Goal: Information Seeking & Learning: Check status

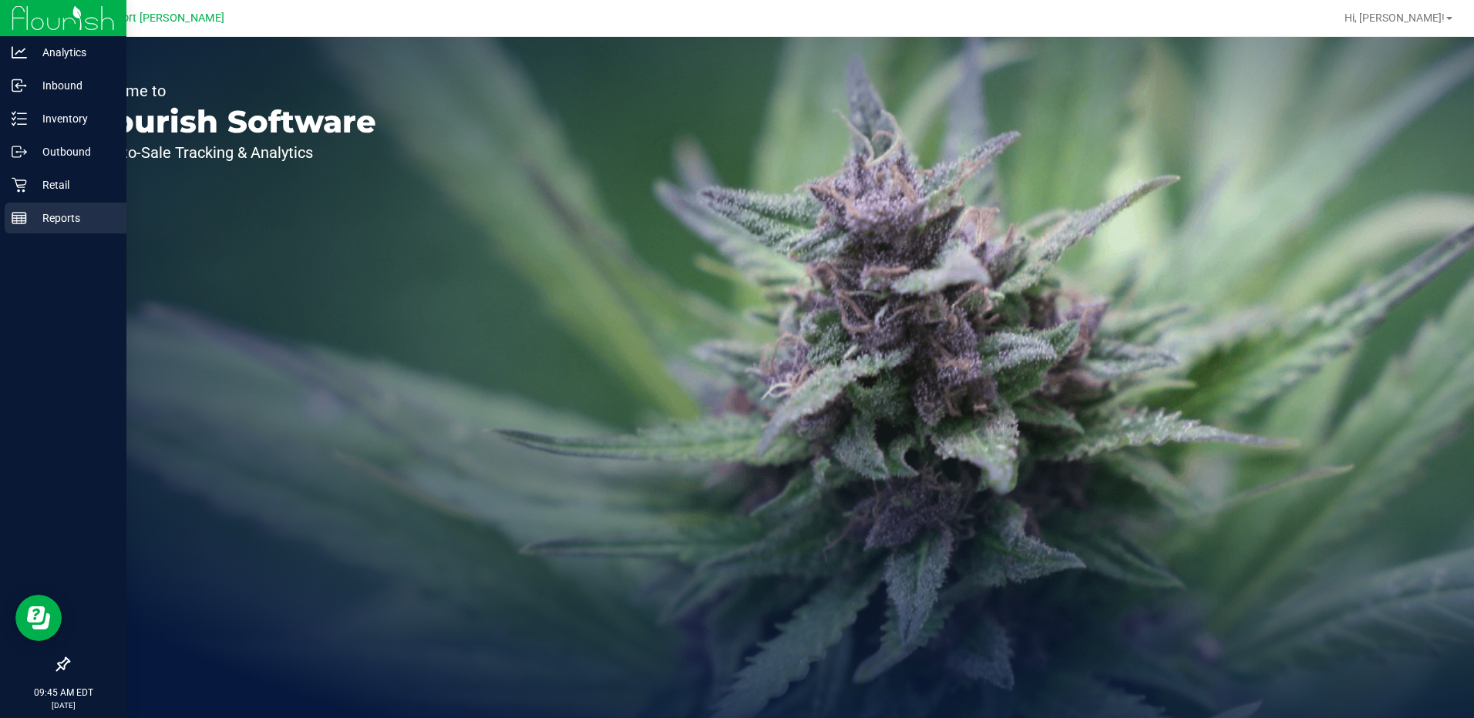
click at [53, 214] on p "Reports" at bounding box center [73, 218] width 93 height 19
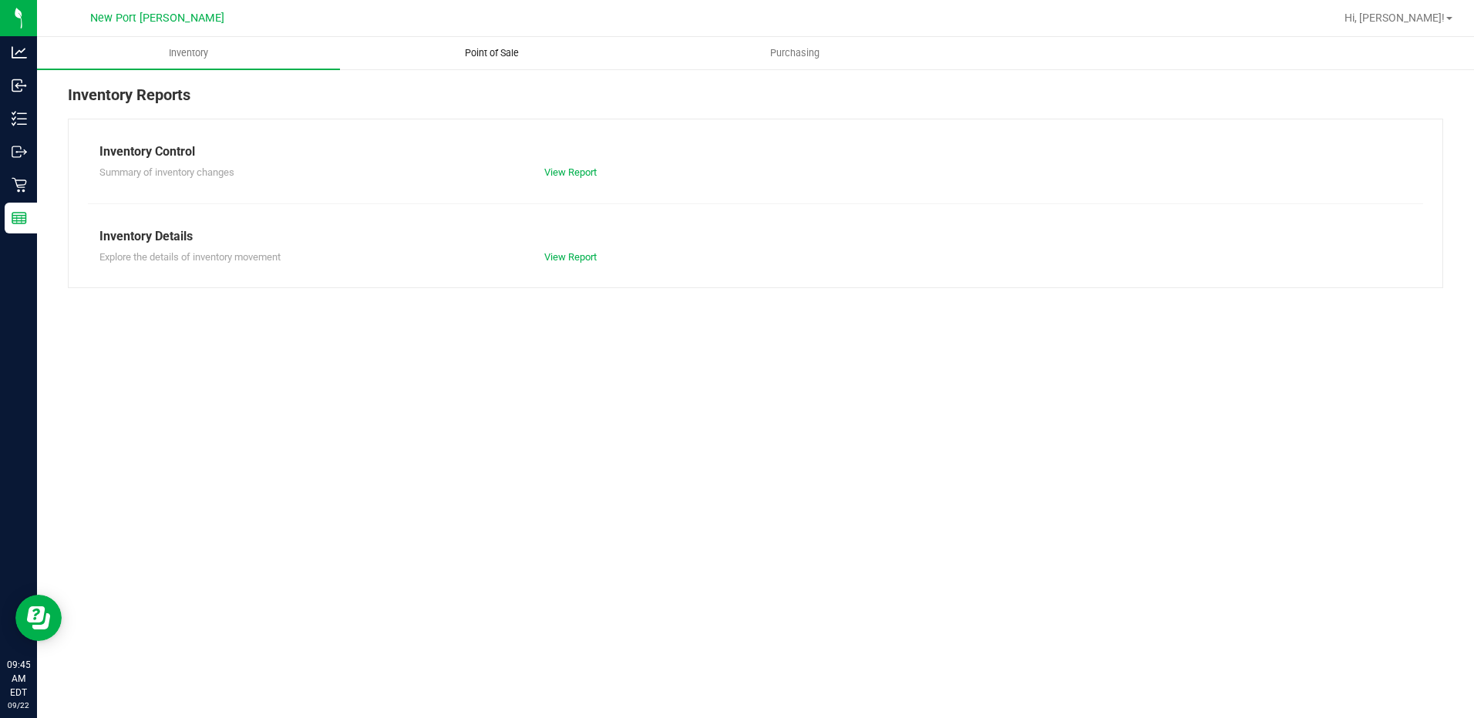
click at [473, 50] on span "Point of Sale" at bounding box center [492, 53] width 96 height 14
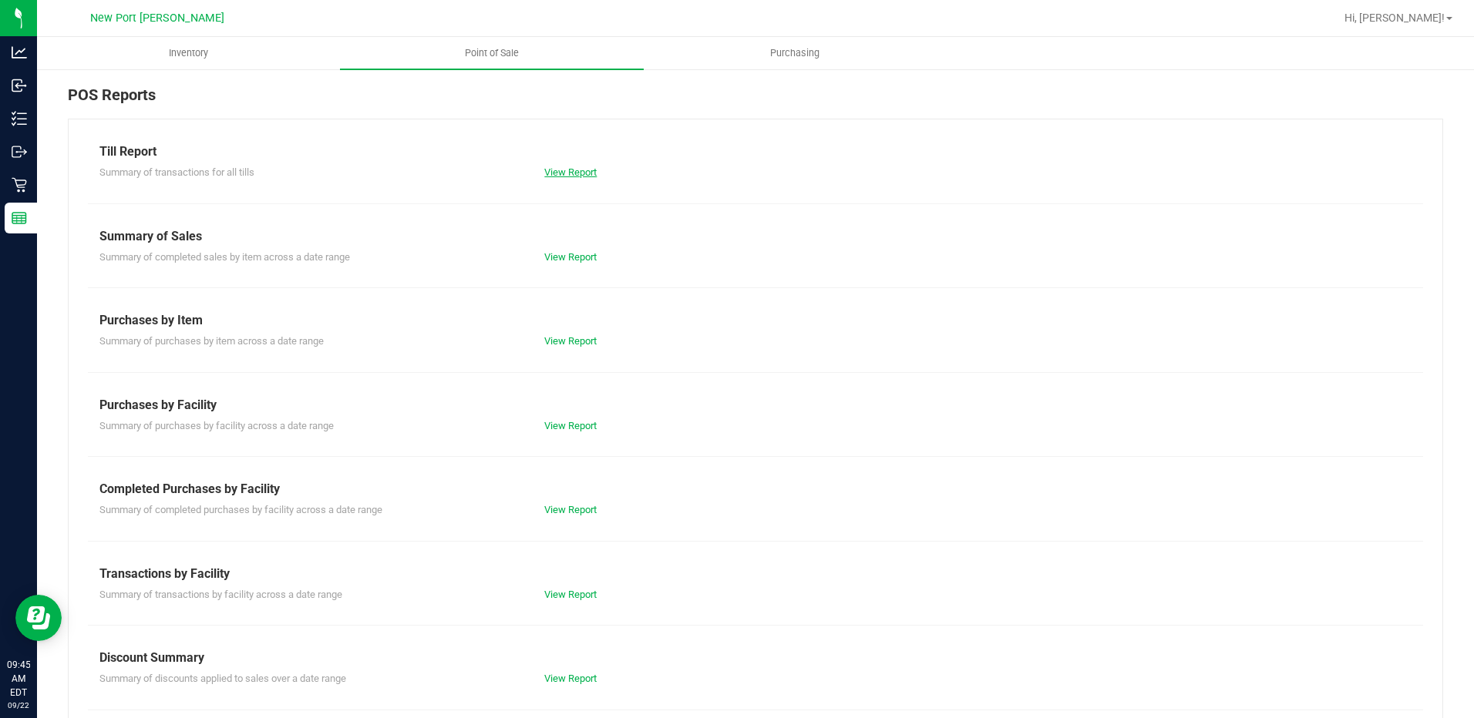
click at [564, 171] on link "View Report" at bounding box center [570, 173] width 52 height 12
